Goal: Task Accomplishment & Management: Use online tool/utility

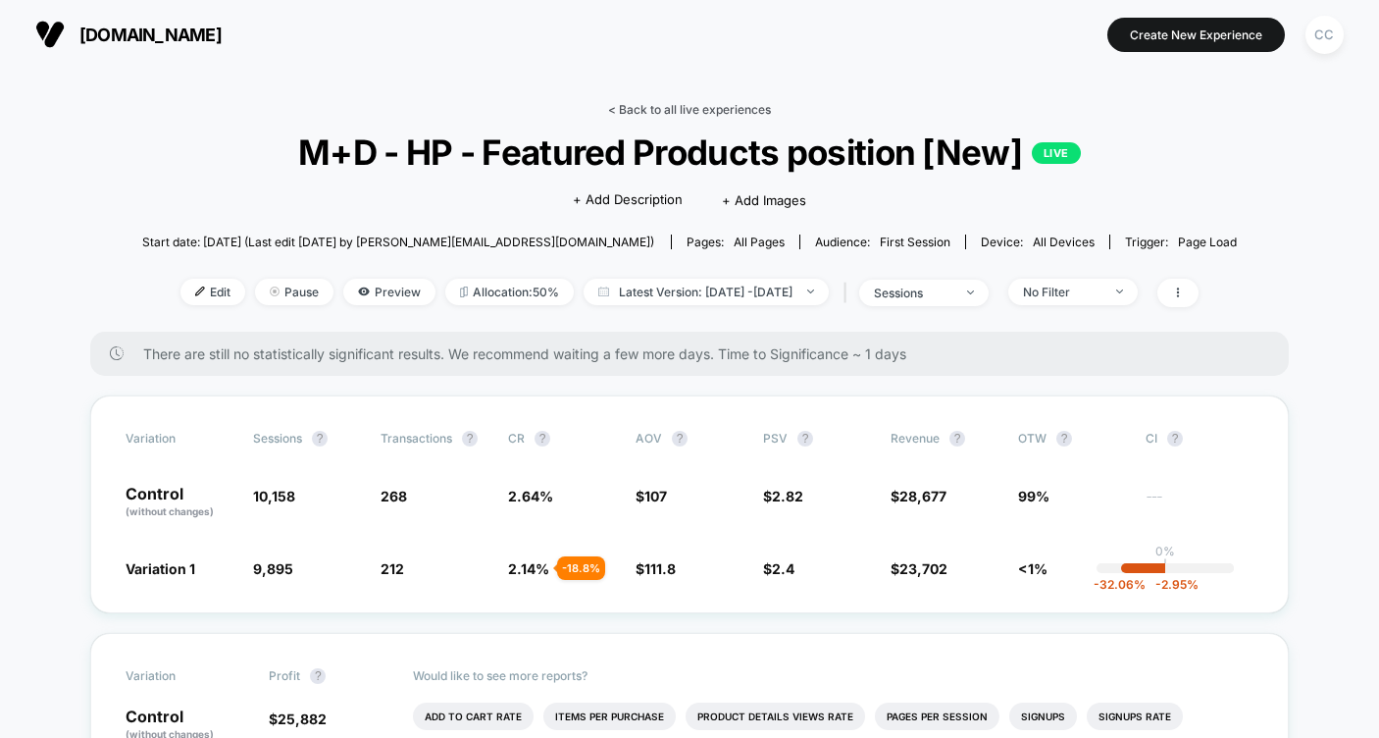
click at [706, 105] on link "< Back to all live experiences" at bounding box center [689, 109] width 163 height 15
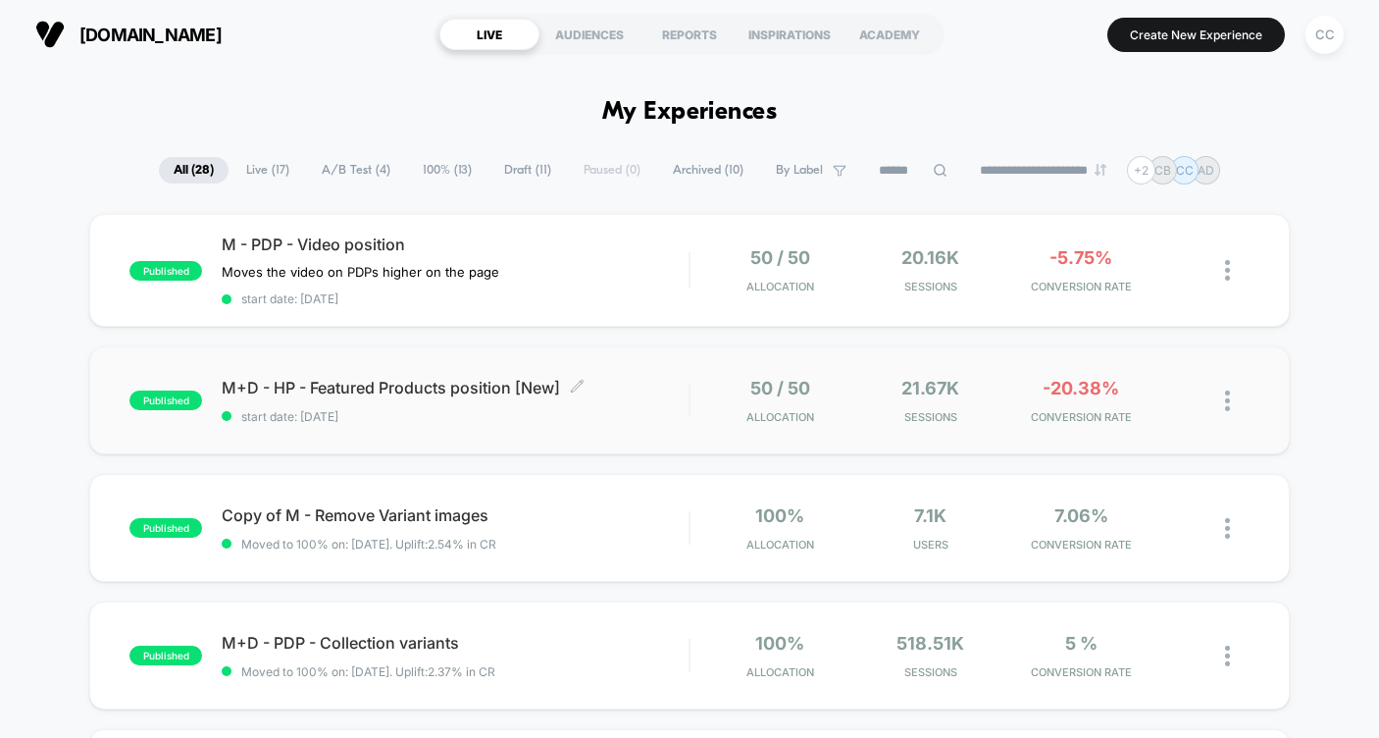
click at [648, 403] on div "M+D - HP - Featured Products position [New] Click to edit experience details Cl…" at bounding box center [455, 401] width 467 height 46
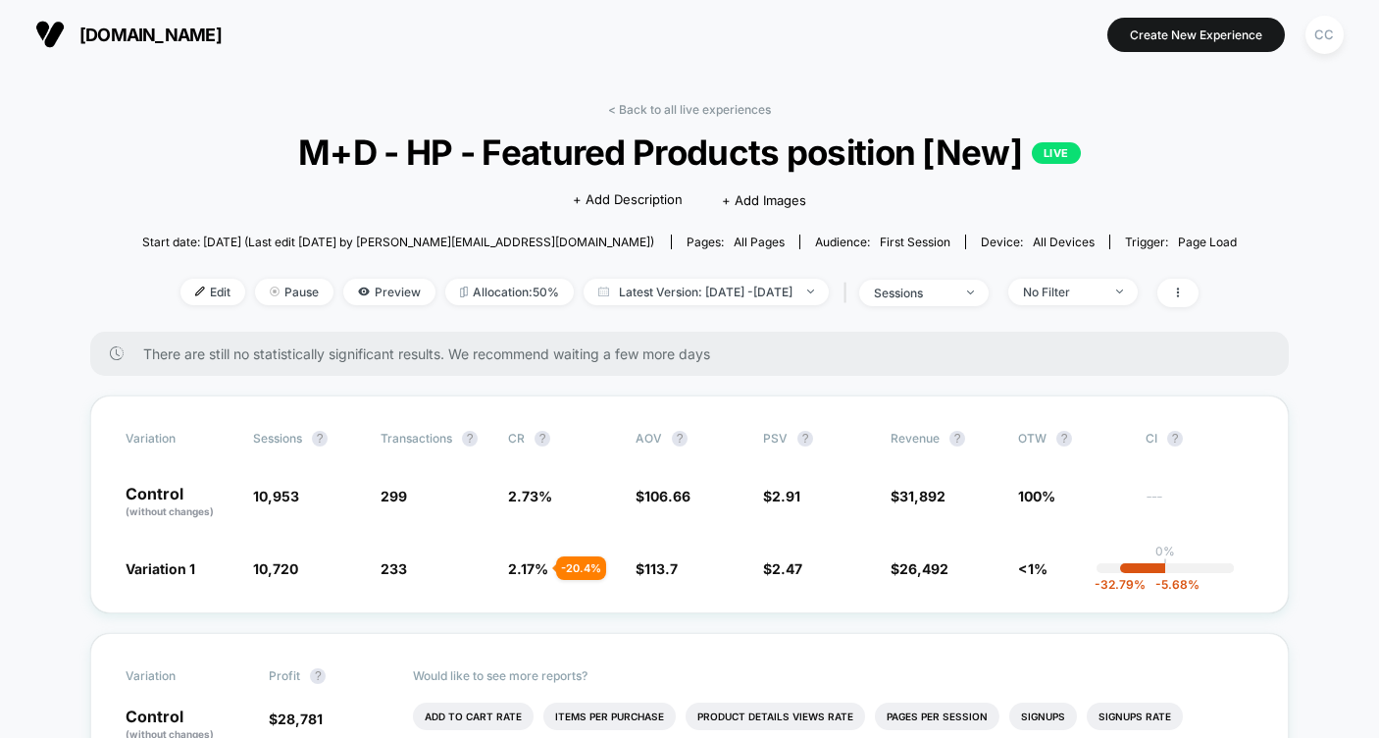
click at [734, 239] on span "all pages" at bounding box center [759, 241] width 51 height 15
click at [180, 294] on span "Edit" at bounding box center [212, 292] width 65 height 26
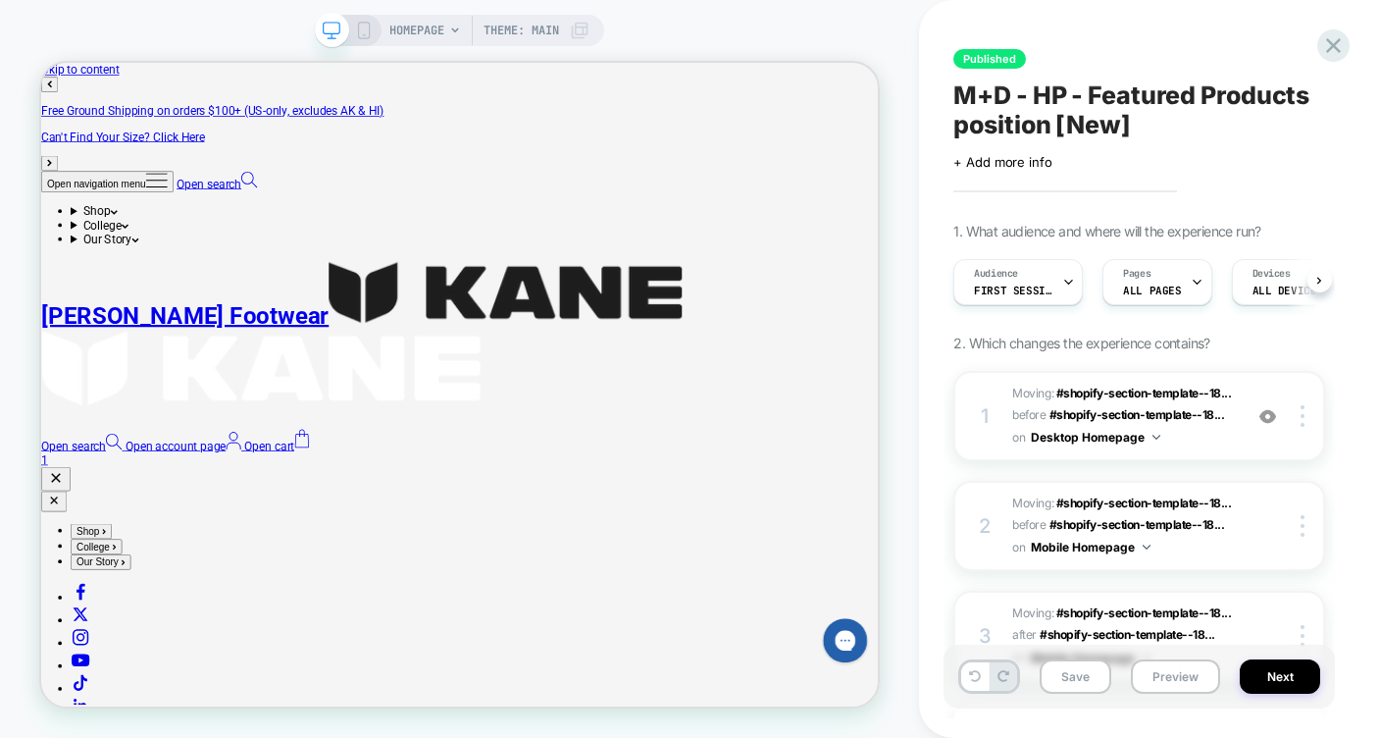
scroll to position [0, 1]
click at [1175, 286] on span "ALL PAGES" at bounding box center [1151, 290] width 58 height 14
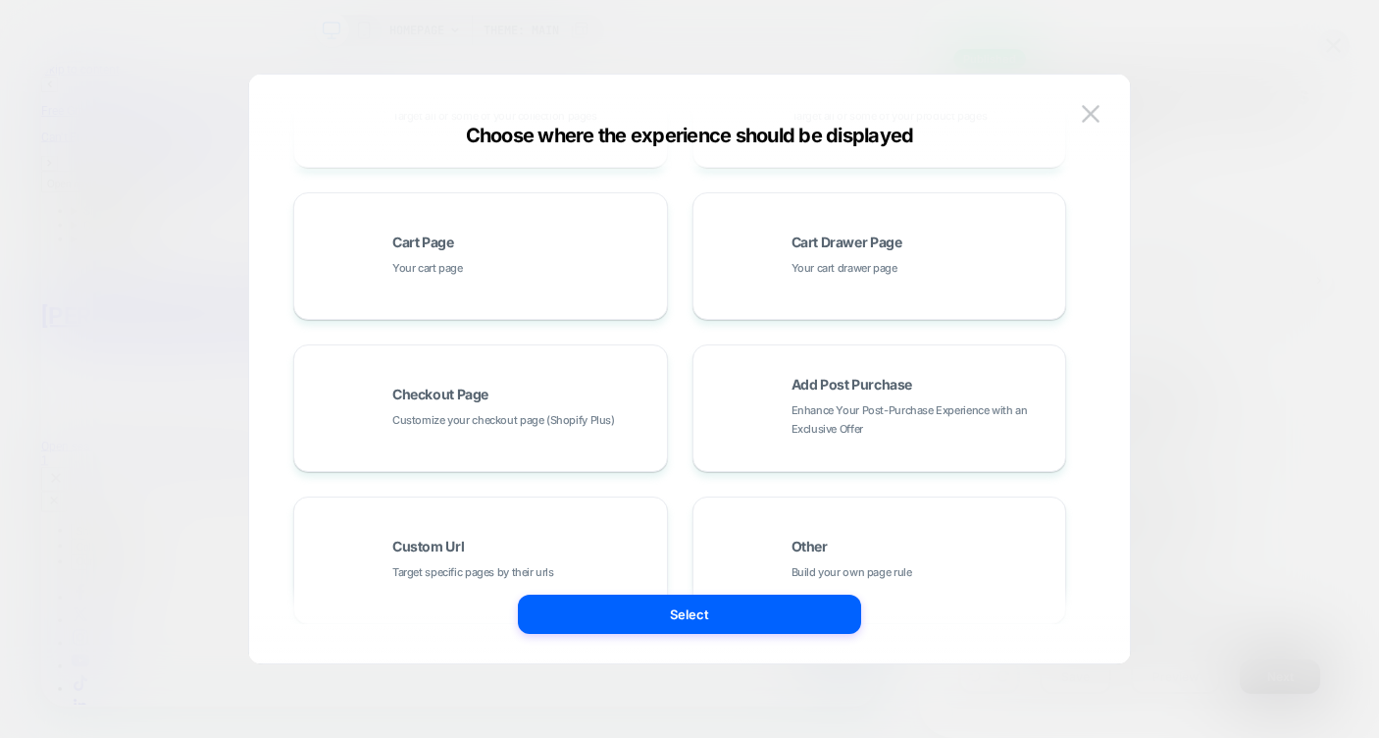
scroll to position [343, 0]
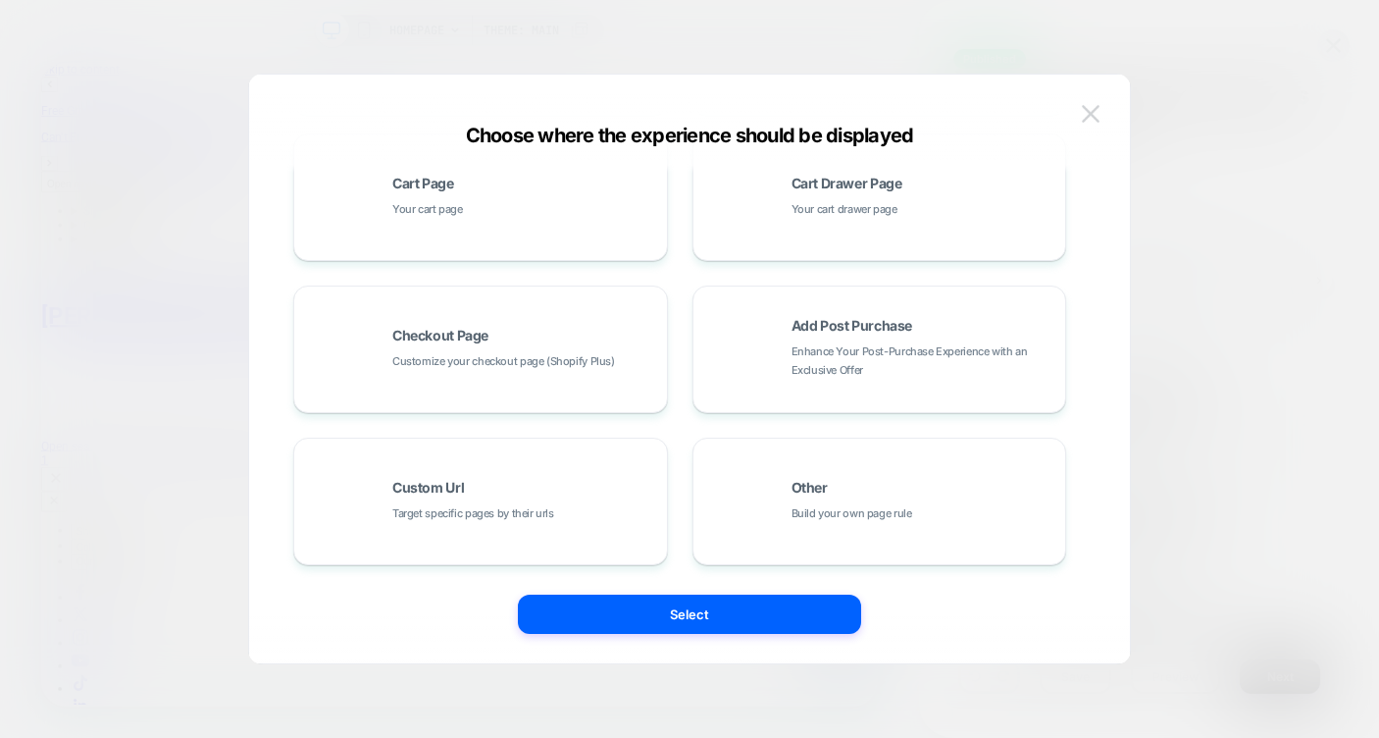
click at [1089, 116] on img at bounding box center [1091, 113] width 18 height 17
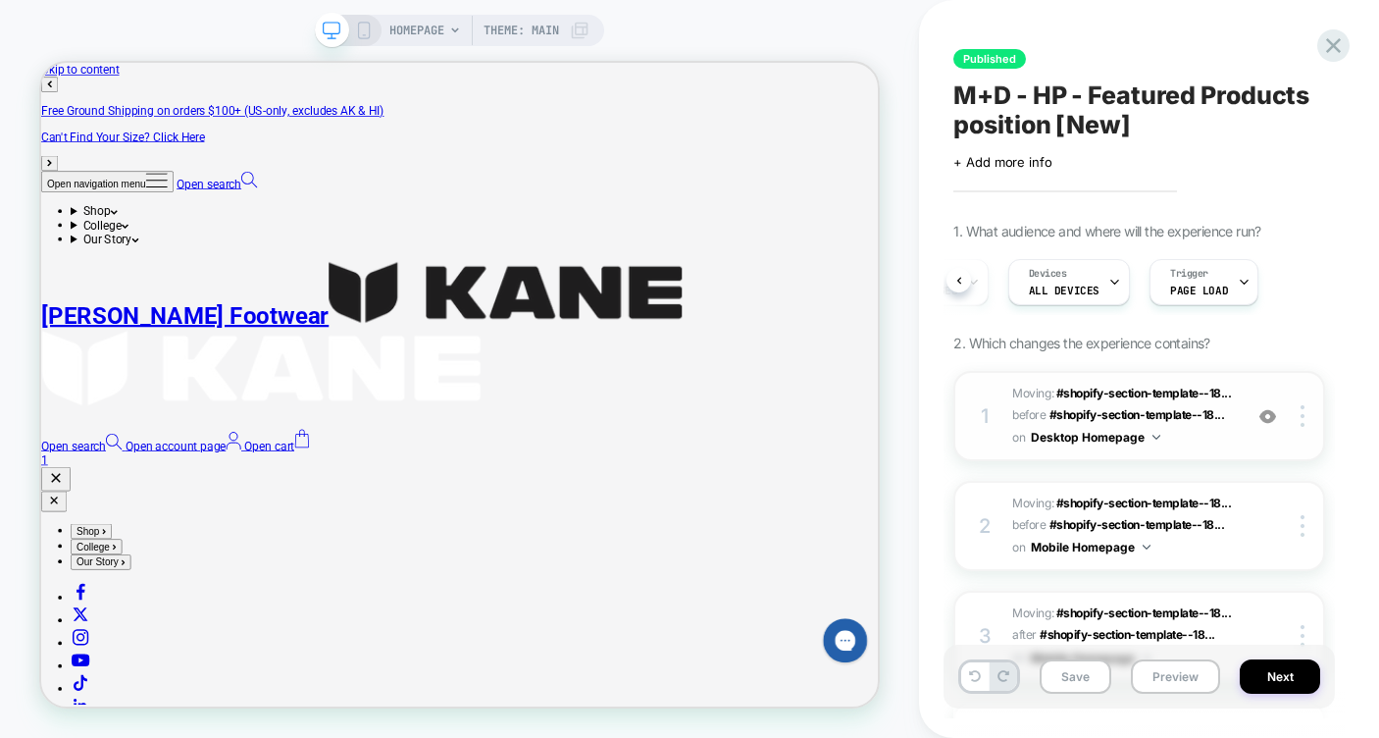
scroll to position [286, 0]
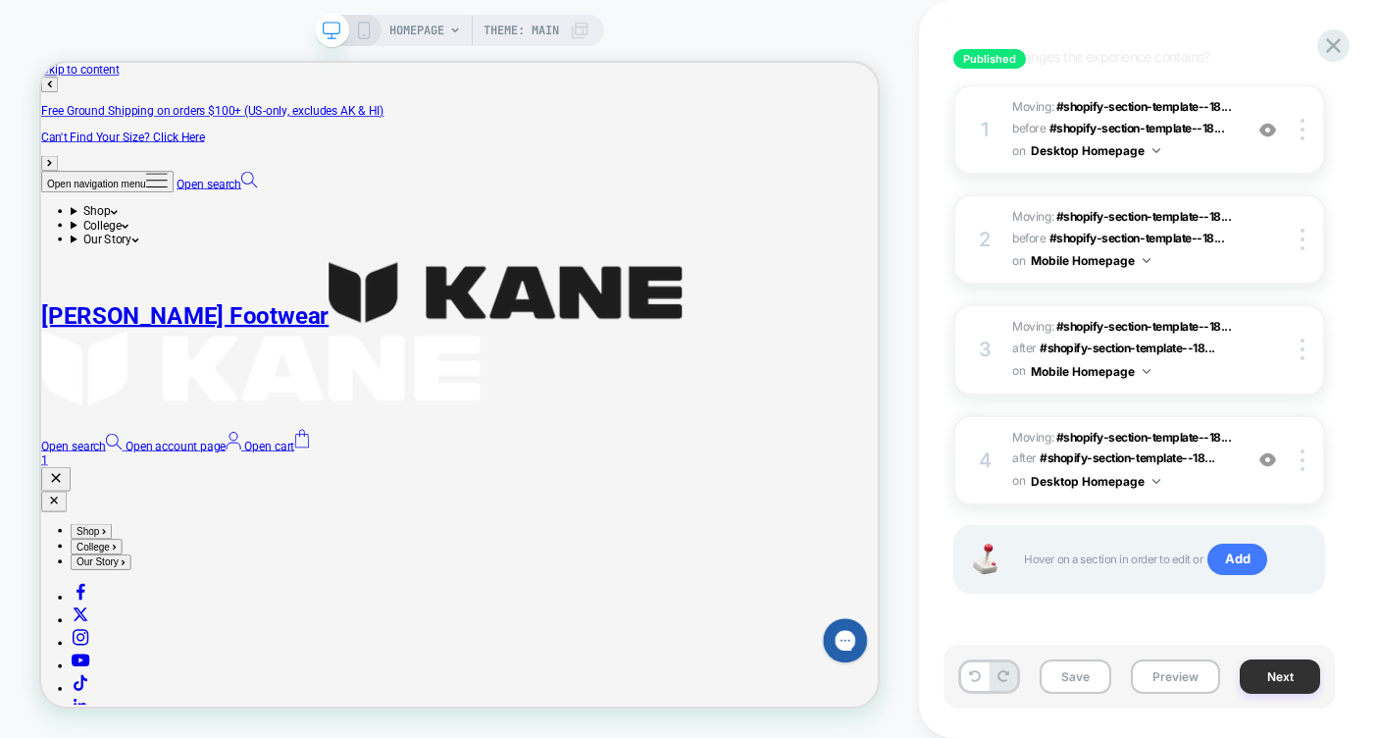
click at [1258, 677] on button "Next" at bounding box center [1280, 676] width 80 height 34
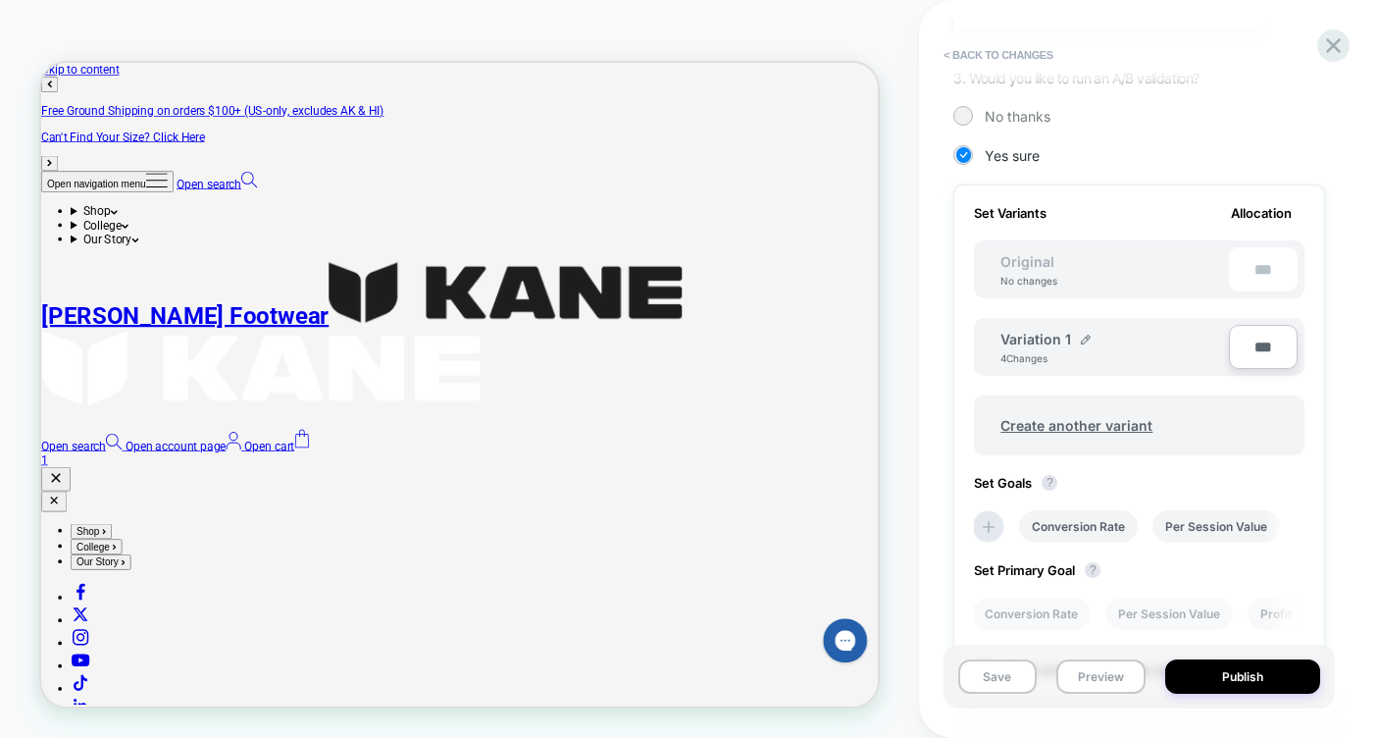
scroll to position [0, 0]
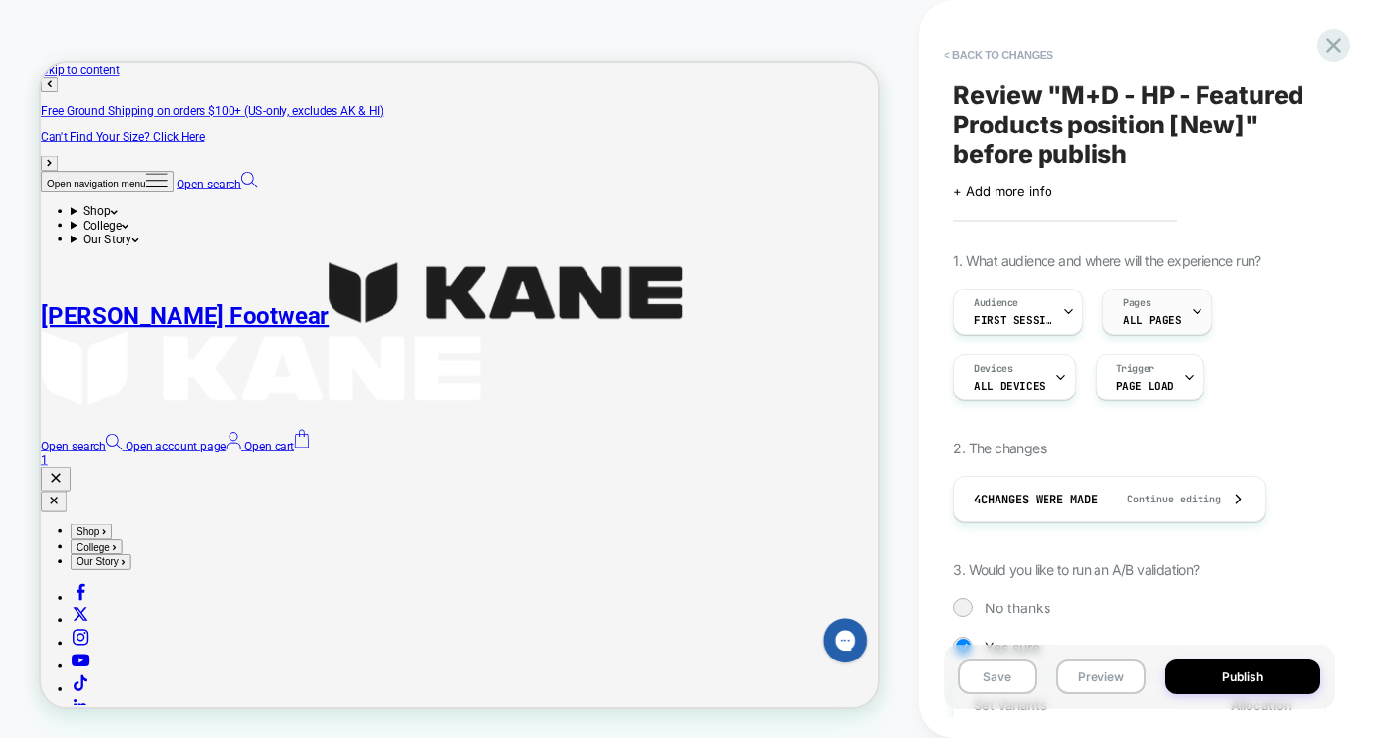
click at [1142, 310] on div "Pages ALL PAGES" at bounding box center [1151, 311] width 97 height 44
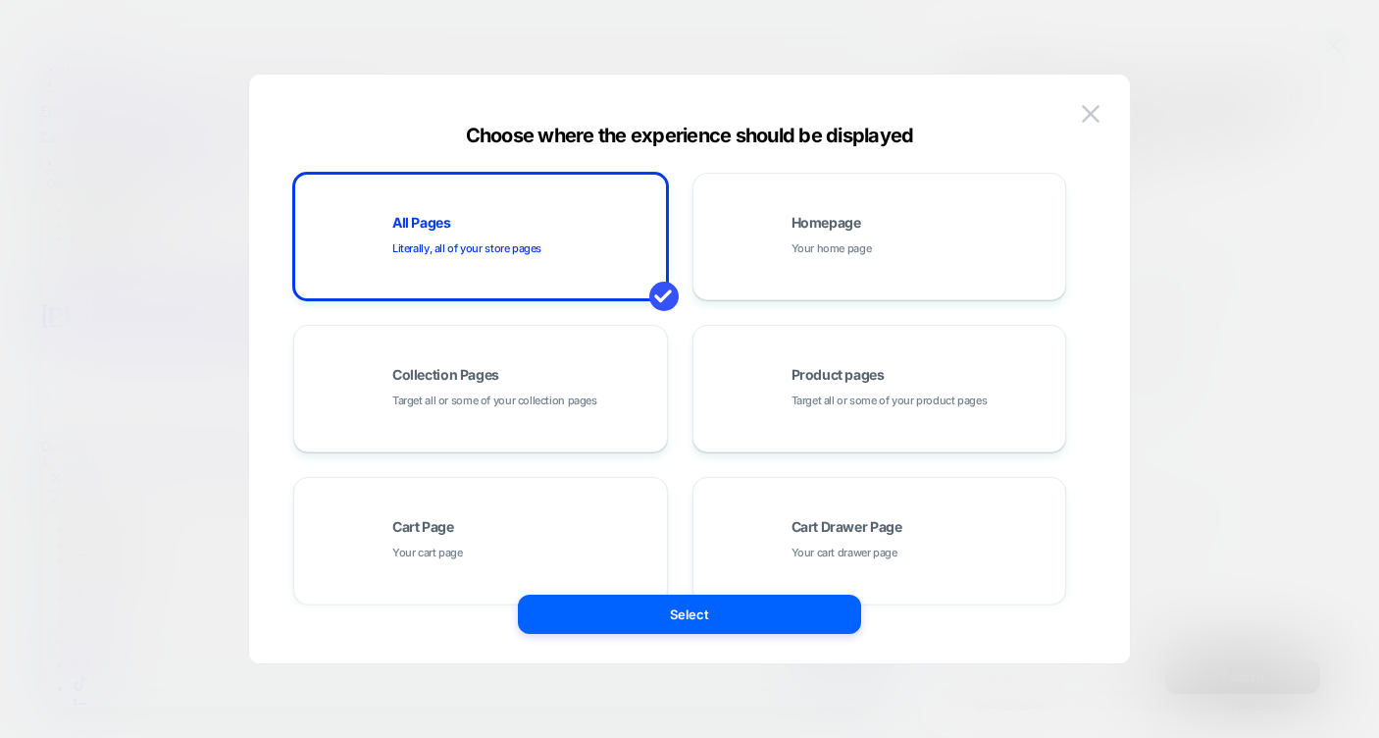
click at [1245, 226] on div at bounding box center [689, 369] width 1379 height 738
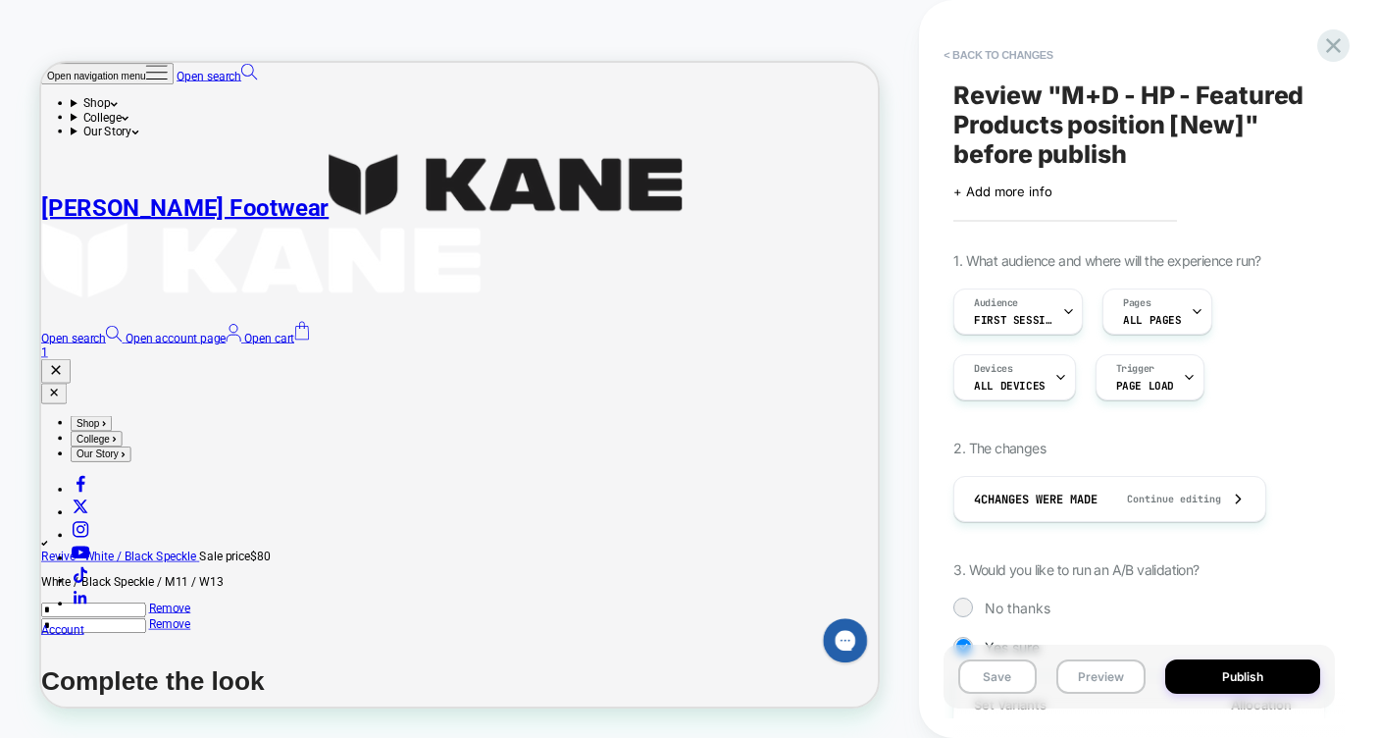
scroll to position [1603, 0]
